Goal: Information Seeking & Learning: Learn about a topic

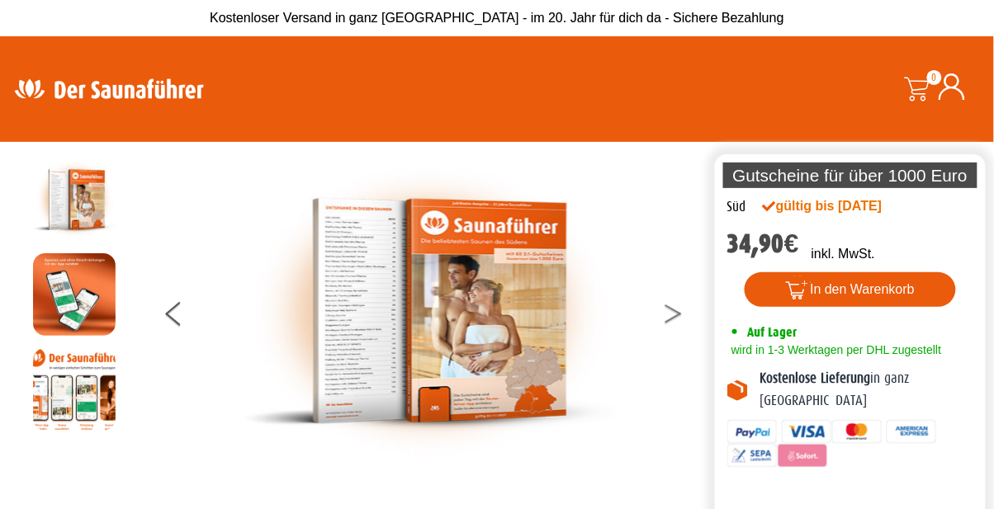
click at [675, 324] on icon at bounding box center [672, 318] width 17 height 11
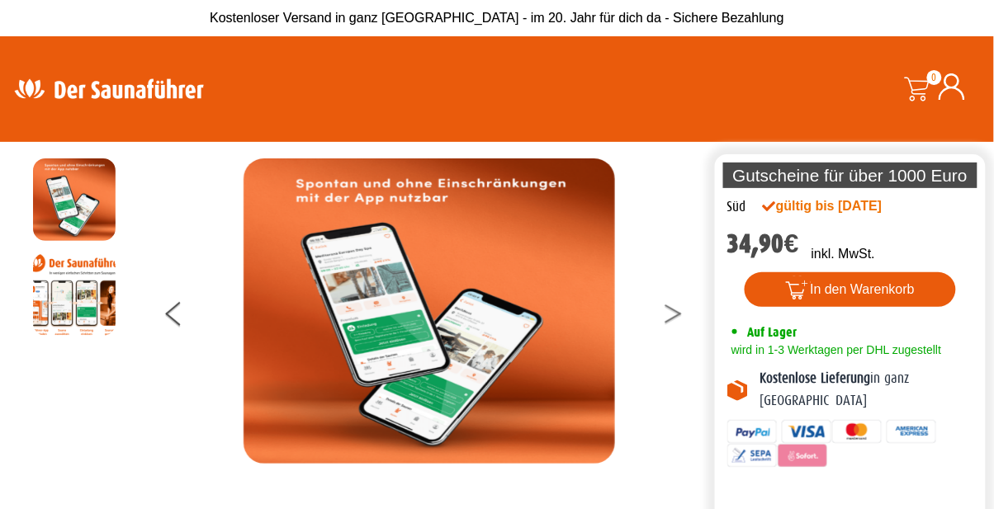
click at [682, 333] on button at bounding box center [683, 316] width 41 height 41
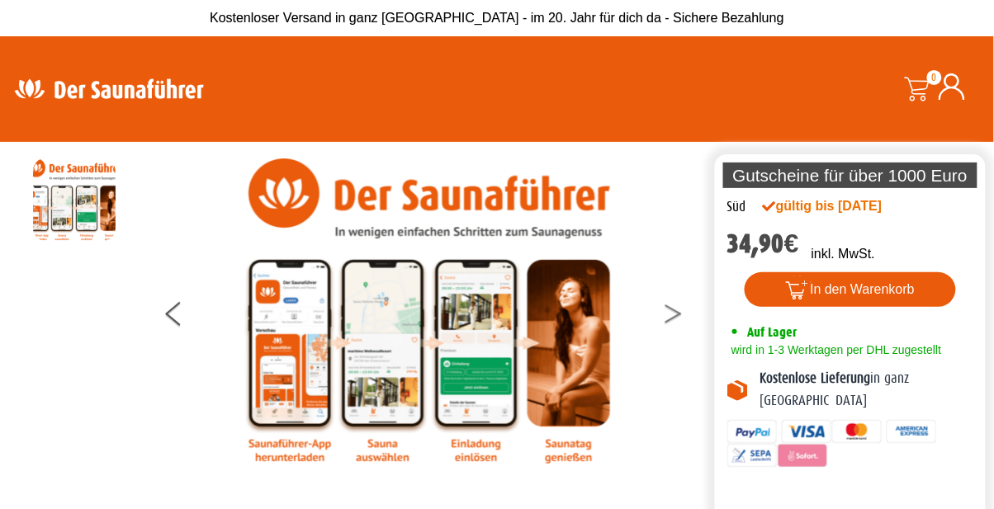
click at [670, 338] on button at bounding box center [683, 316] width 41 height 41
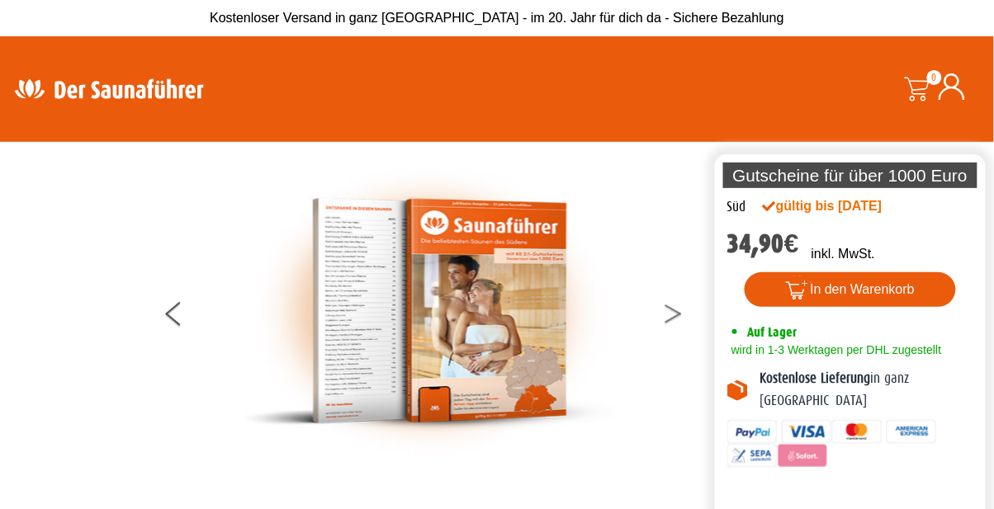
click at [673, 324] on icon at bounding box center [672, 318] width 17 height 11
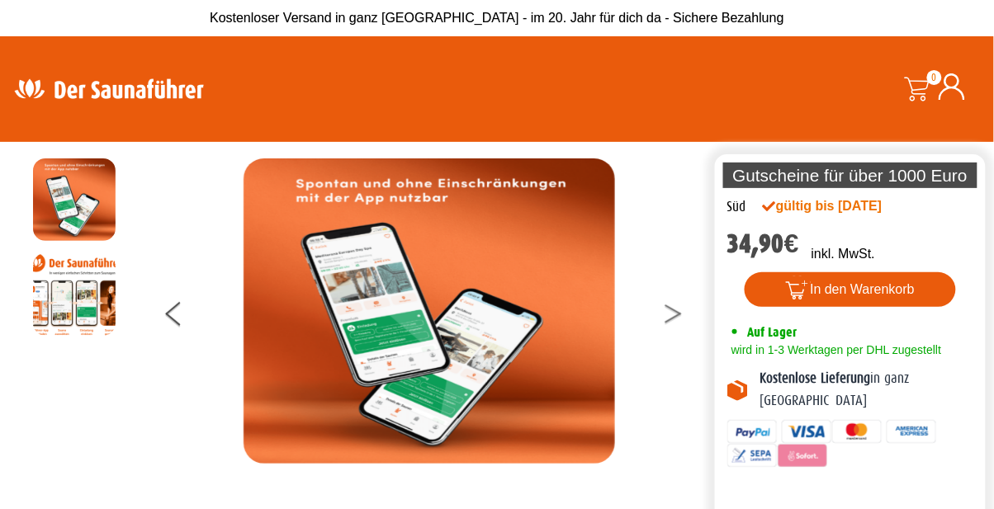
click at [668, 337] on button at bounding box center [683, 316] width 41 height 41
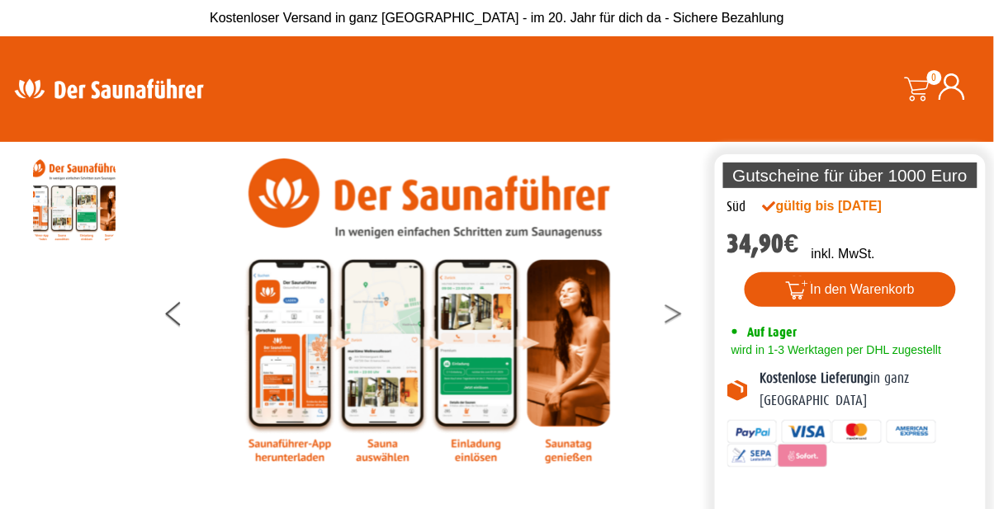
click at [663, 296] on button at bounding box center [683, 316] width 41 height 41
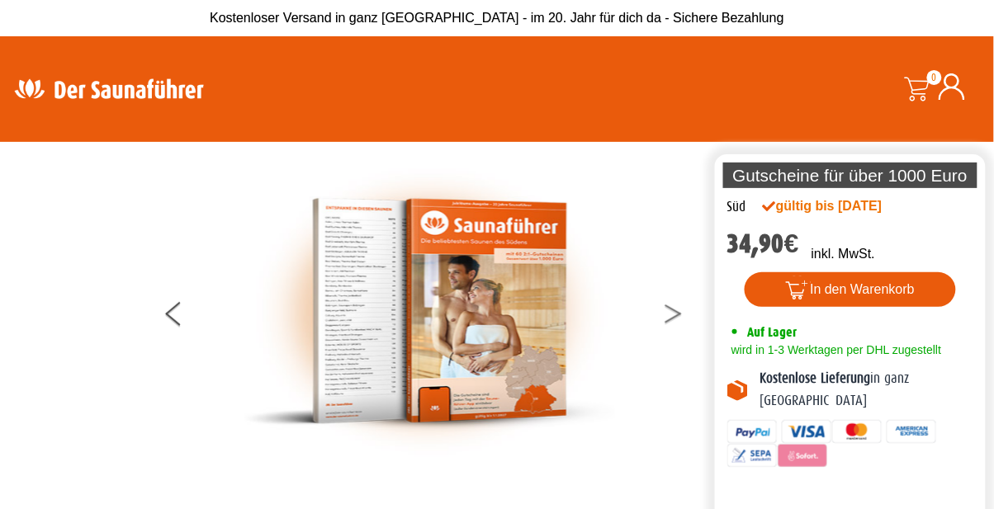
click at [663, 296] on button at bounding box center [683, 316] width 41 height 41
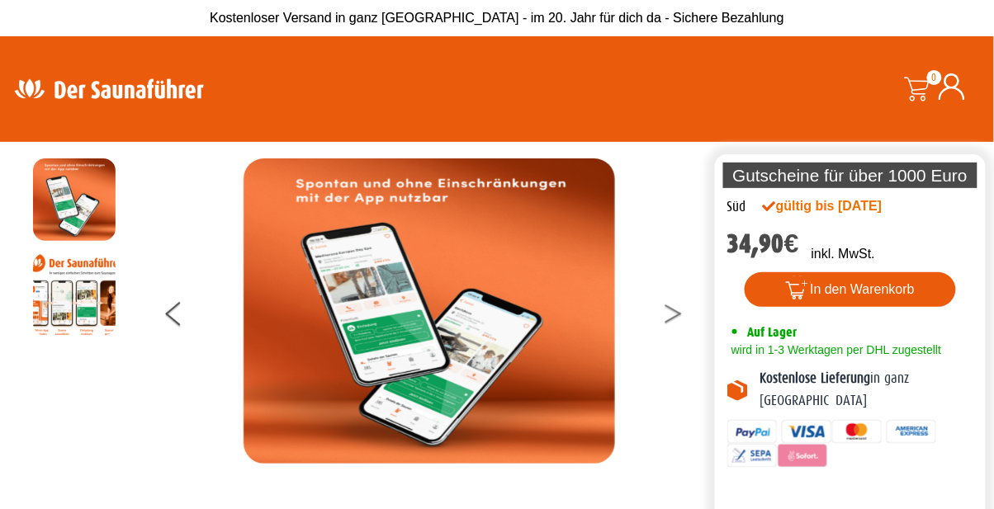
click at [663, 296] on button at bounding box center [683, 316] width 41 height 41
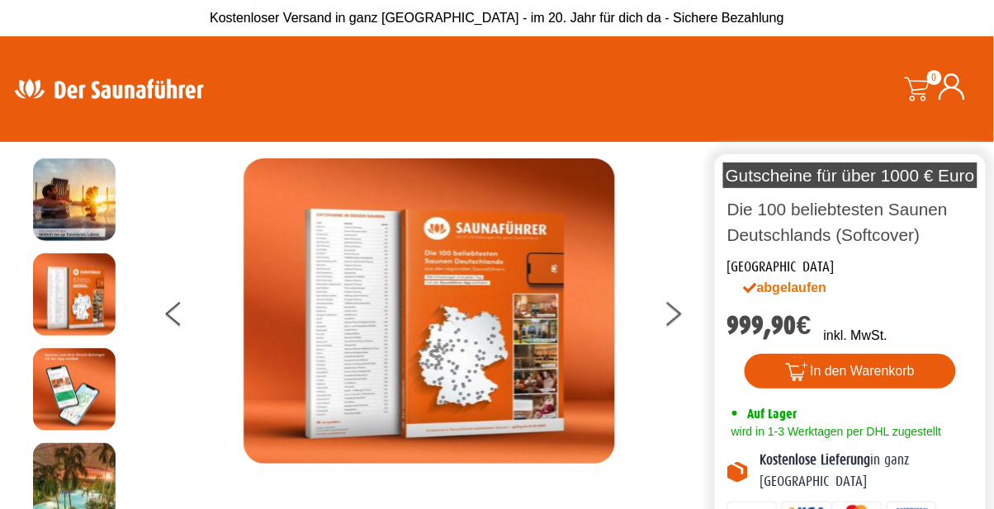
click at [660, 333] on div at bounding box center [429, 310] width 564 height 305
click at [666, 333] on button at bounding box center [683, 316] width 41 height 41
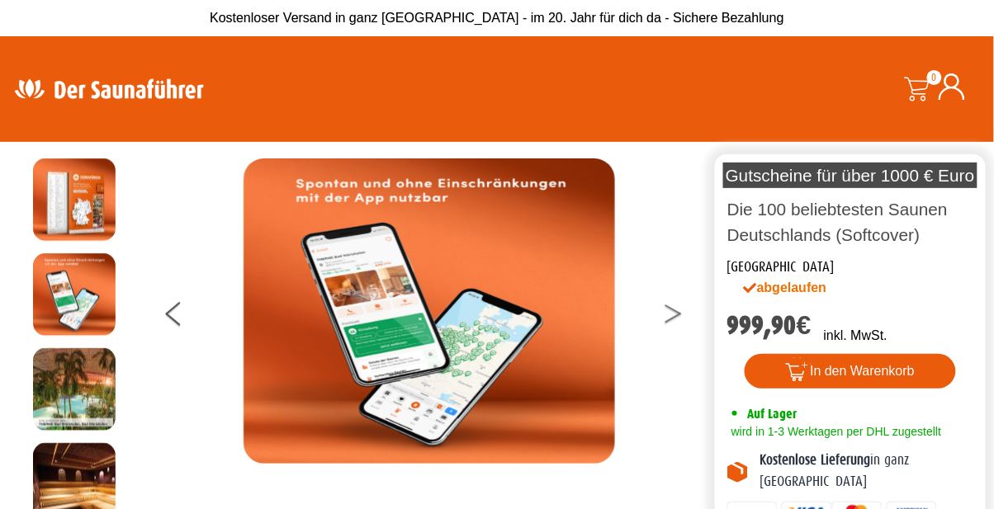
click at [670, 338] on button at bounding box center [683, 316] width 41 height 41
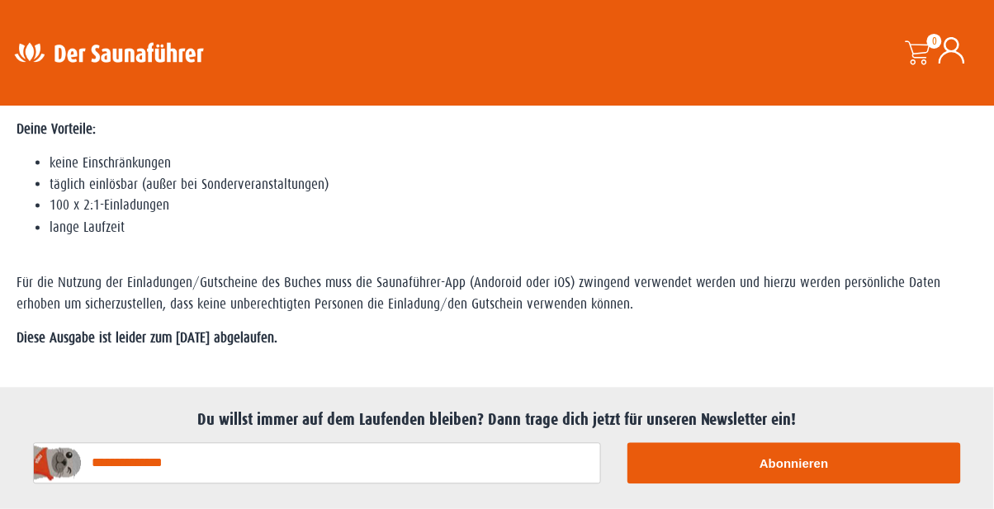
scroll to position [644, 0]
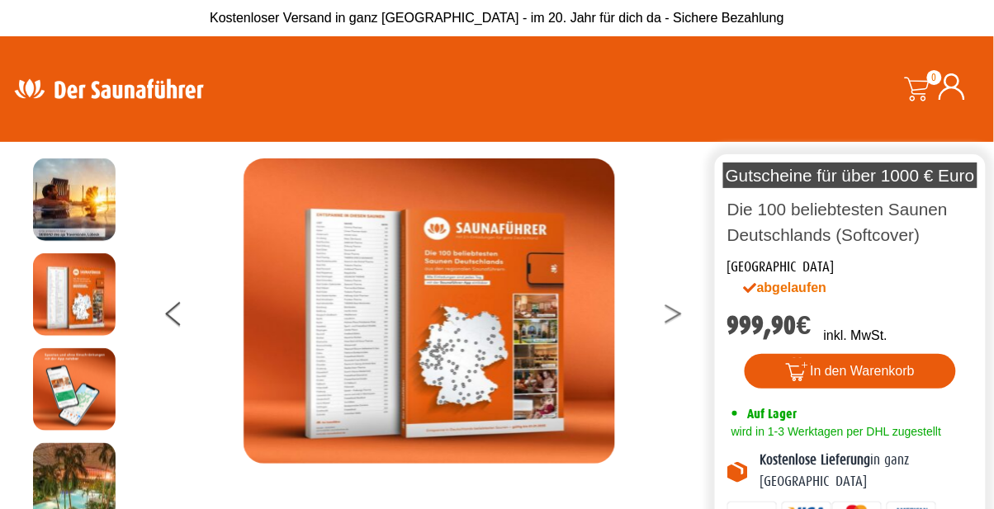
click at [669, 338] on button at bounding box center [683, 316] width 41 height 41
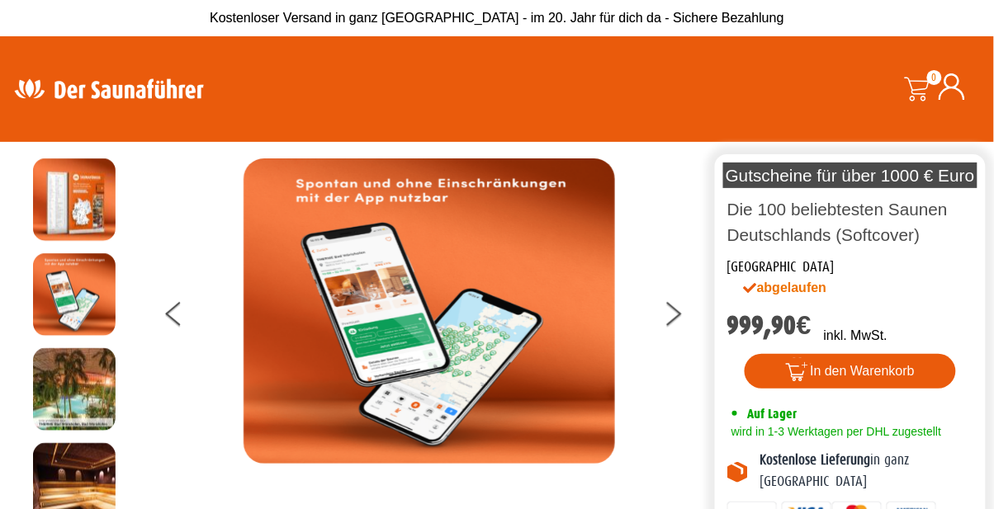
click at [661, 334] on div at bounding box center [429, 310] width 564 height 305
click at [681, 334] on button at bounding box center [683, 316] width 41 height 41
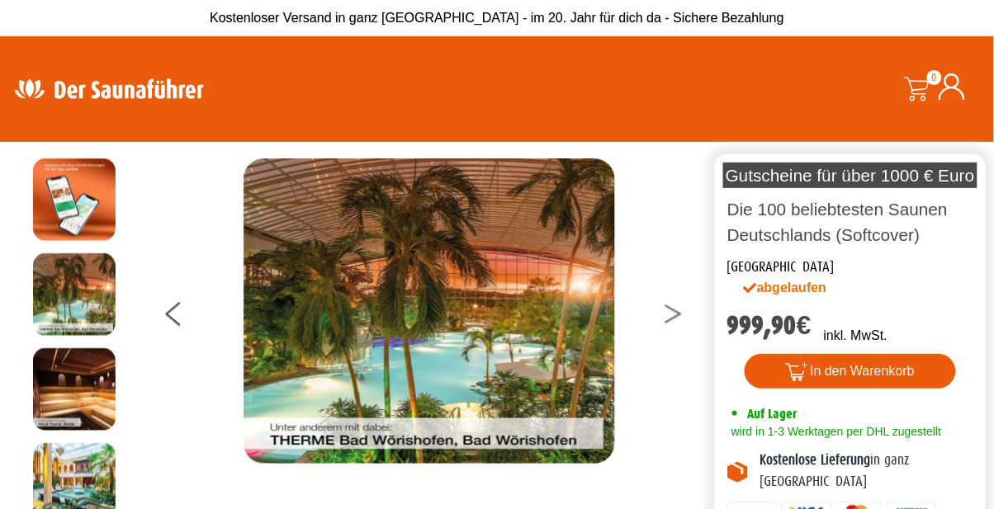
click at [681, 334] on button at bounding box center [683, 316] width 41 height 41
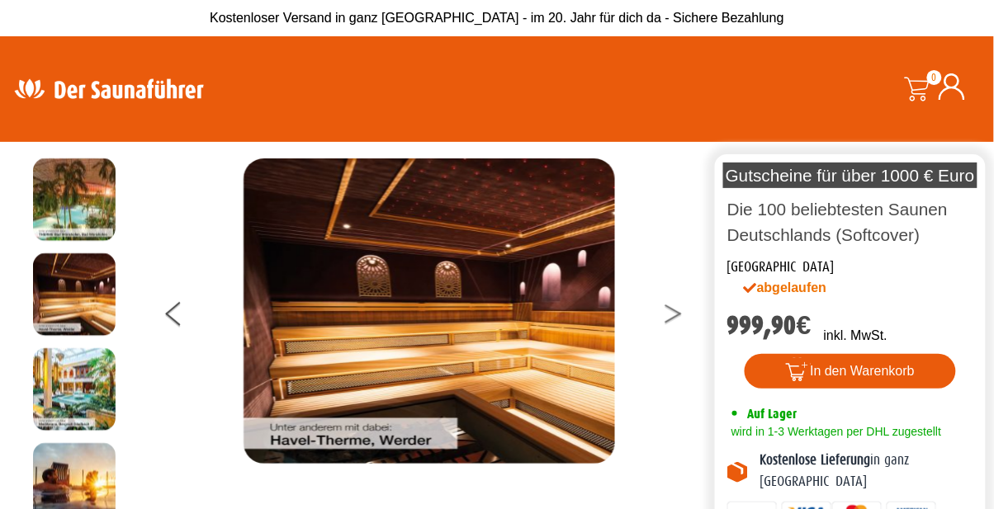
click at [673, 338] on button at bounding box center [683, 316] width 41 height 41
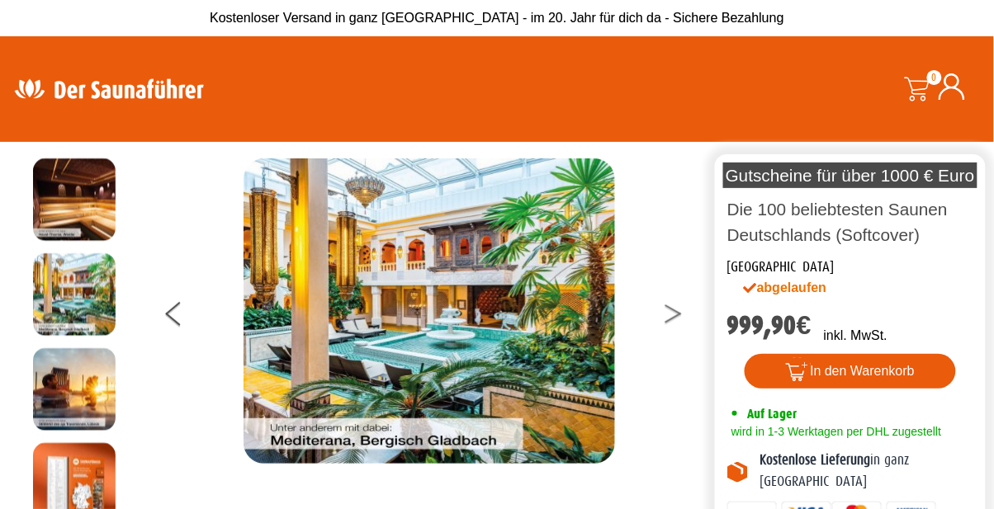
click at [673, 336] on button at bounding box center [683, 316] width 41 height 41
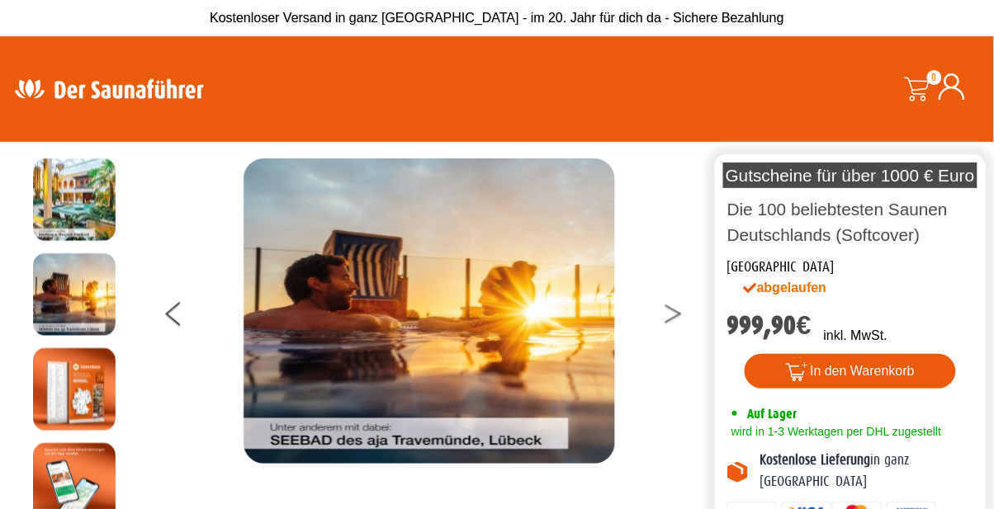
click at [678, 324] on icon at bounding box center [672, 318] width 17 height 11
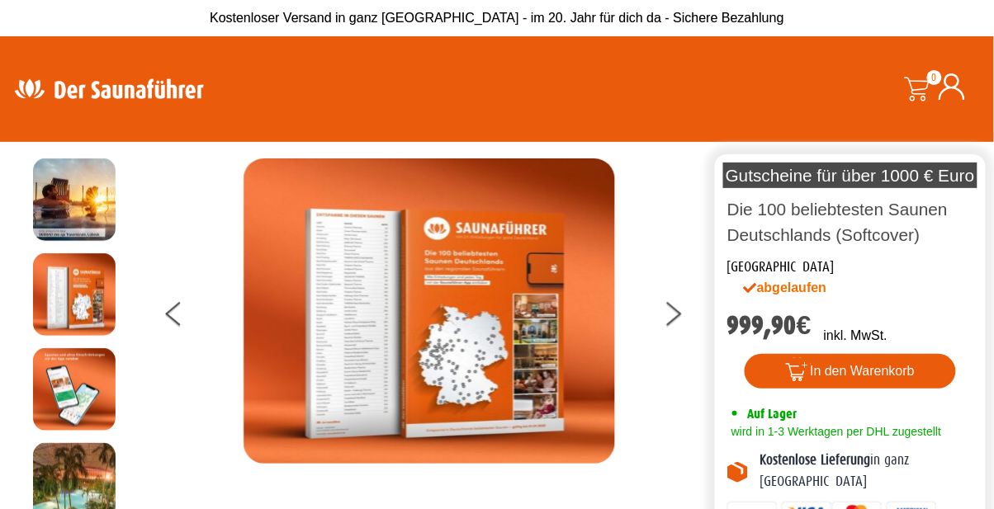
click at [658, 334] on div at bounding box center [429, 310] width 564 height 305
click at [674, 328] on button at bounding box center [683, 316] width 41 height 41
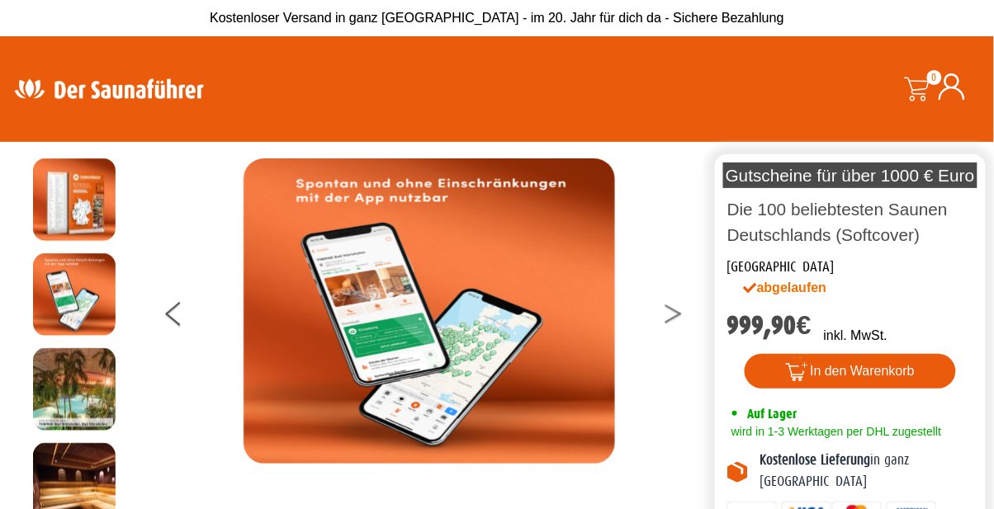
click at [669, 338] on button at bounding box center [683, 316] width 41 height 41
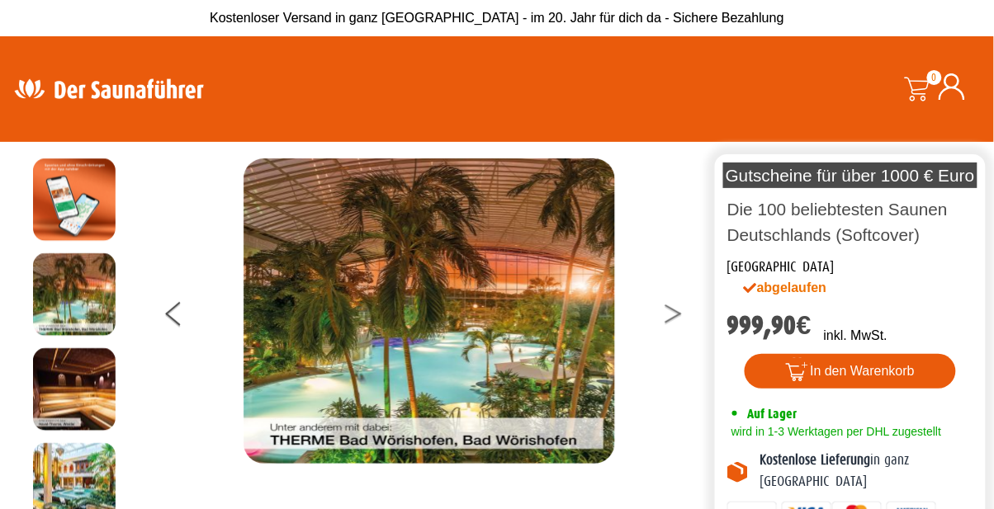
click at [677, 315] on icon at bounding box center [672, 310] width 17 height 11
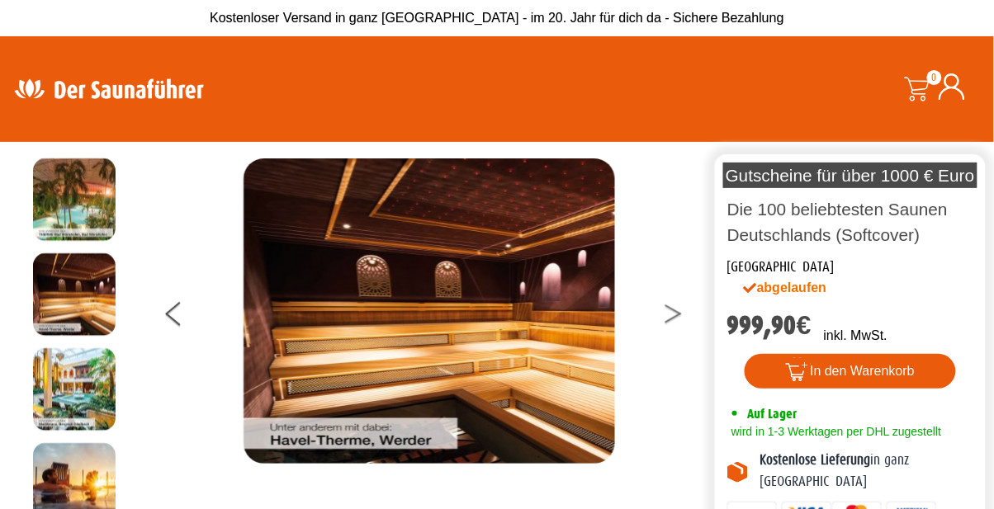
click at [687, 333] on button at bounding box center [683, 316] width 41 height 41
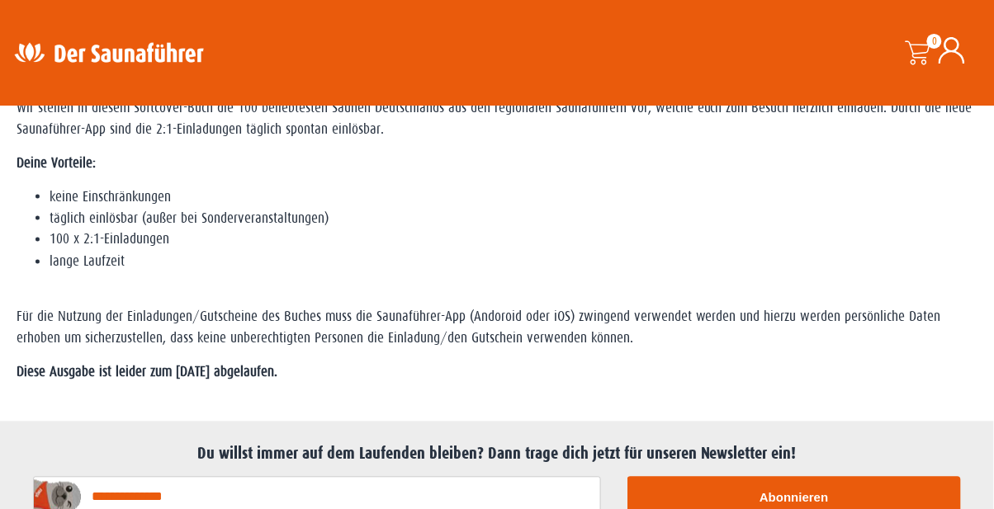
scroll to position [484, 0]
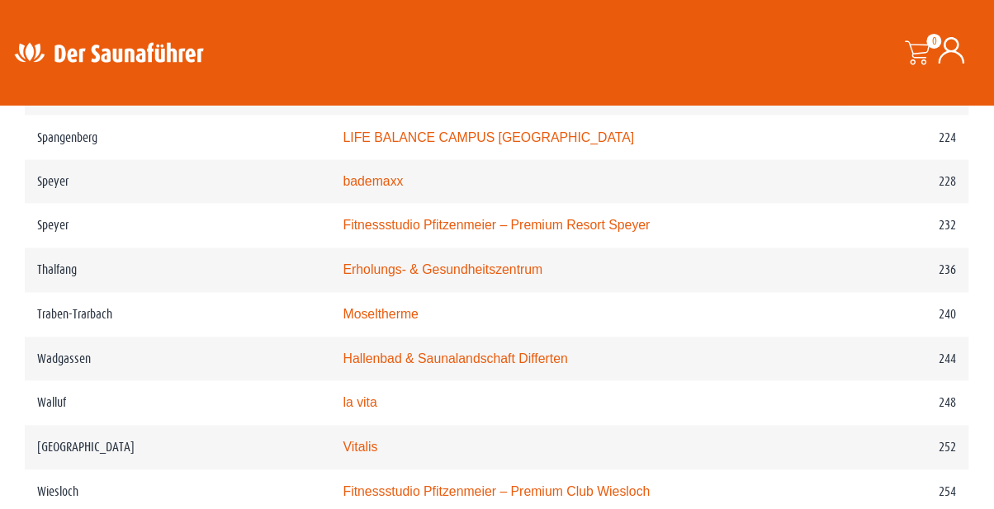
scroll to position [3341, 0]
